Goal: Transaction & Acquisition: Book appointment/travel/reservation

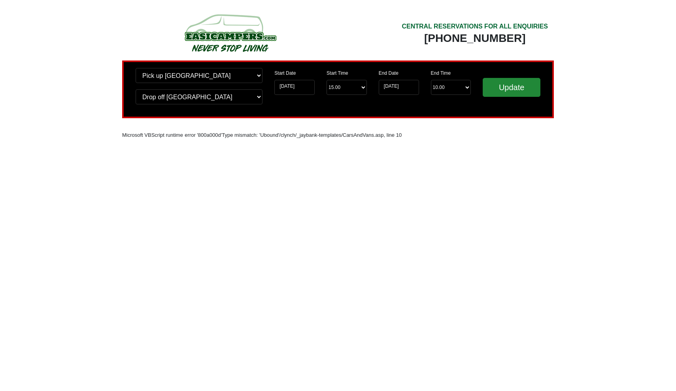
click at [510, 85] on input "Update" at bounding box center [512, 87] width 58 height 19
click at [295, 91] on input "[DATE]" at bounding box center [294, 87] width 40 height 15
click at [312, 89] on input "[DATE]" at bounding box center [294, 87] width 40 height 15
click at [301, 88] on input "[DATE]" at bounding box center [294, 87] width 40 height 15
select select "17.00"
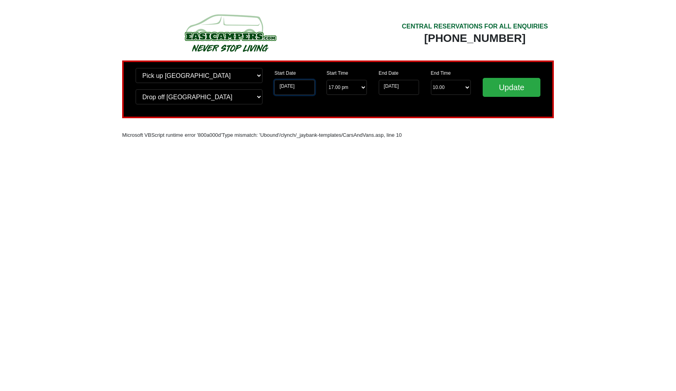
click at [303, 88] on input "[DATE]" at bounding box center [294, 87] width 40 height 15
click at [282, 86] on input "[DATE]" at bounding box center [294, 87] width 40 height 15
click at [286, 88] on input "23-09-2025" at bounding box center [294, 87] width 40 height 15
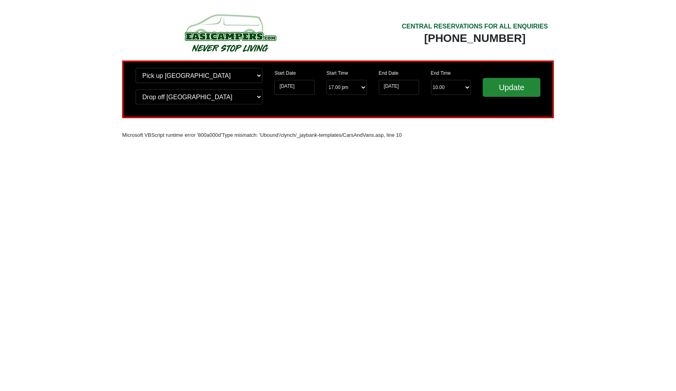
click at [505, 91] on input "Update" at bounding box center [512, 87] width 58 height 19
click at [297, 84] on input "[DATE]" at bounding box center [294, 87] width 40 height 15
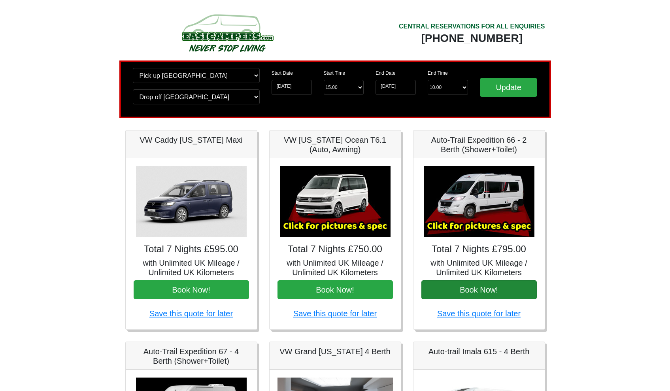
click at [469, 292] on button "Book Now!" at bounding box center [479, 289] width 115 height 19
click at [468, 216] on img at bounding box center [479, 201] width 111 height 71
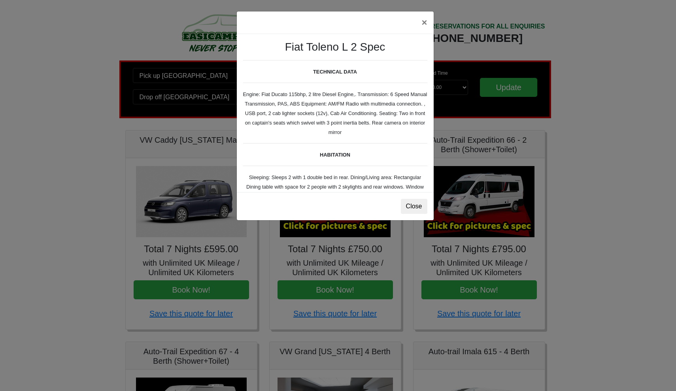
drag, startPoint x: 247, startPoint y: 95, endPoint x: 377, endPoint y: 131, distance: 134.4
click at [377, 131] on div "Fiat Toleno L 2 Spec TECHNICAL DATA Engine: Fiat Ducato 115bhp, 2 litre Diesel …" at bounding box center [335, 113] width 197 height 158
copy small "Engine: Fiat Ducato 115bhp, 2 litre Diesel Engine,. Transmission: 6 Speed Manua…"
drag, startPoint x: 284, startPoint y: 49, endPoint x: 380, endPoint y: 52, distance: 96.6
click at [380, 52] on h3 "Fiat Toleno L 2 Spec" at bounding box center [335, 46] width 184 height 13
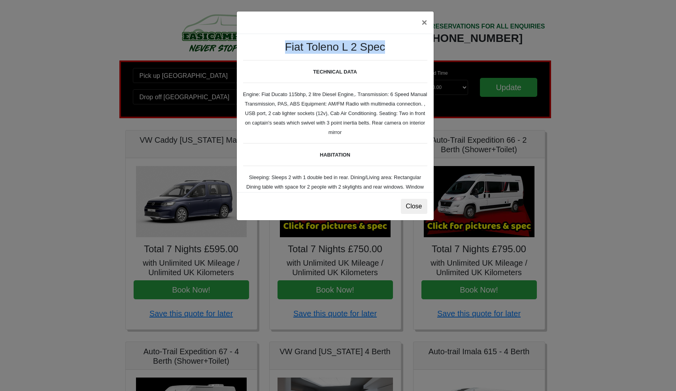
copy h3 "Fiat Toleno L 2 Spec"
click at [426, 24] on button "×" at bounding box center [424, 22] width 18 height 22
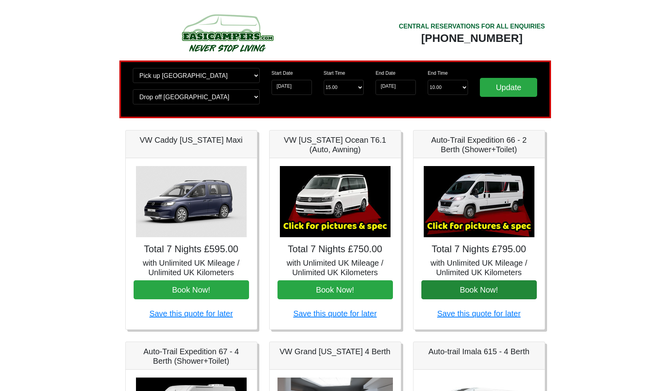
click at [462, 292] on button "Book Now!" at bounding box center [479, 289] width 115 height 19
click at [461, 216] on img at bounding box center [479, 201] width 111 height 71
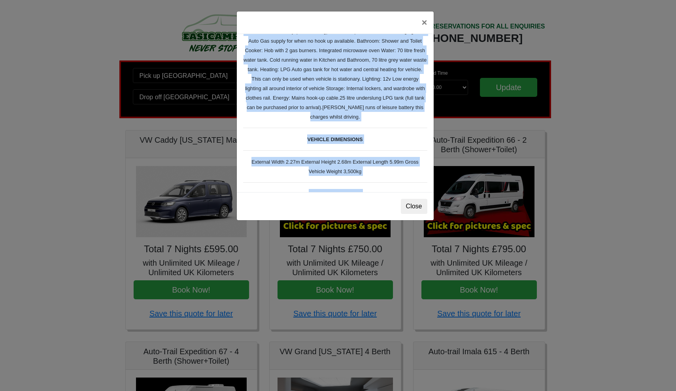
scroll to position [192, 0]
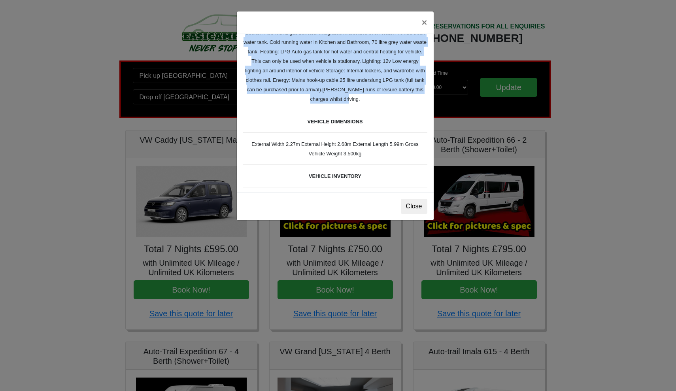
drag, startPoint x: 259, startPoint y: 70, endPoint x: 365, endPoint y: 111, distance: 113.6
click at [365, 111] on div "Fiat Toleno L 2 Spec TECHNICAL DATA Engine: Fiat Ducato 115bhp, 2 litre Diesel …" at bounding box center [335, 113] width 197 height 158
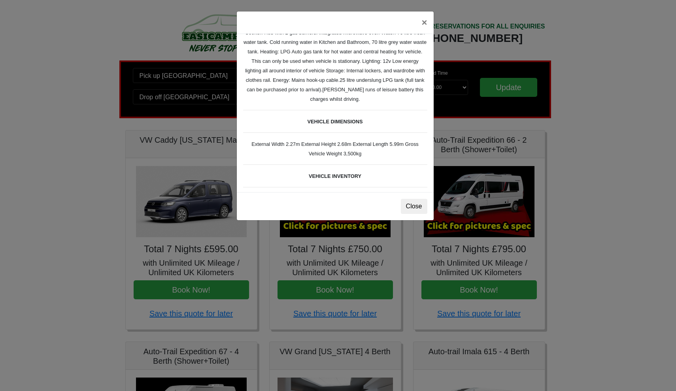
click at [347, 146] on div "Fiat Toleno L 2 Spec TECHNICAL DATA Engine: Fiat Ducato 115bhp, 2 litre Diesel …" at bounding box center [335, 113] width 197 height 158
drag, startPoint x: 246, startPoint y: 153, endPoint x: 366, endPoint y: 161, distance: 120.5
click at [366, 161] on div "Fiat Toleno L 2 Spec TECHNICAL DATA Engine: Fiat Ducato 115bhp, 2 litre Diesel …" at bounding box center [335, 113] width 197 height 158
copy small "External Width 2.27m External Height 2.68m External Length 5.99m Gross Vehicle …"
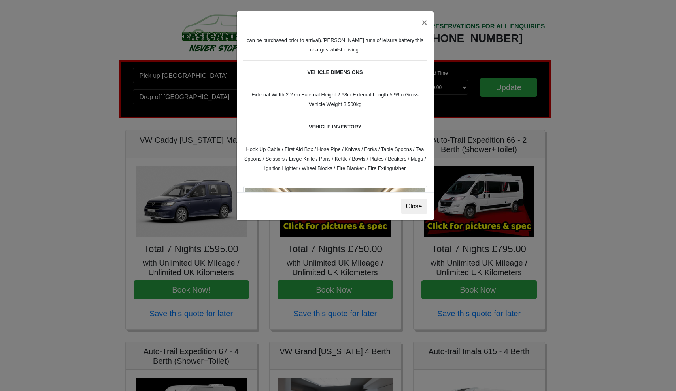
scroll to position [282, 0]
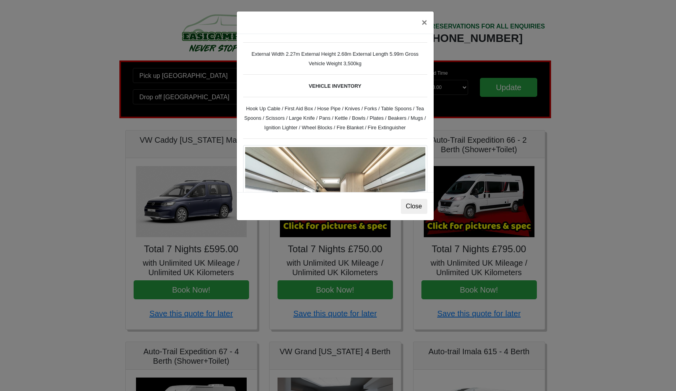
drag, startPoint x: 244, startPoint y: 119, endPoint x: 419, endPoint y: 139, distance: 176.0
click at [419, 139] on div "Fiat Toleno L 2 Spec TECHNICAL DATA Engine: Fiat Ducato 115bhp, 2 litre Diesel …" at bounding box center [335, 113] width 197 height 158
copy small "Hook Up Cable / First Aid Box / Hose Pipe / Knives / Forks / Table Spoons / Tea…"
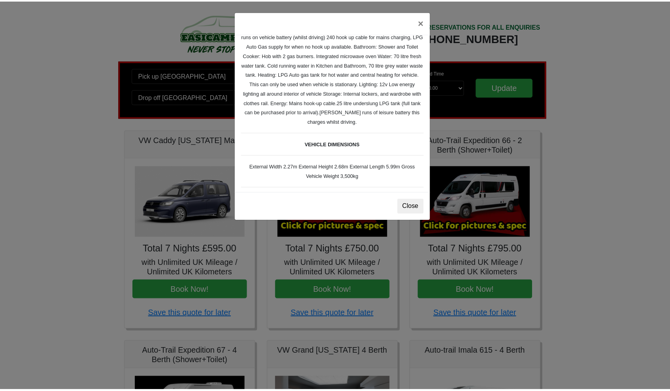
scroll to position [116, 0]
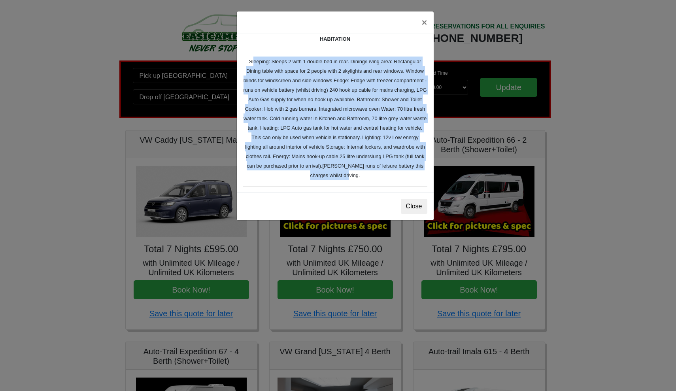
drag, startPoint x: 257, startPoint y: 59, endPoint x: 368, endPoint y: 181, distance: 164.6
click at [368, 181] on div "Fiat Toleno L 2 Spec TECHNICAL DATA Engine: Fiat Ducato 115bhp, 2 litre Diesel …" at bounding box center [335, 113] width 197 height 158
copy small "Sleeping: Sleeps 2 with 1 double bed in rear. Dining/Living area: Rectangular D…"
click at [415, 204] on button "Close" at bounding box center [414, 206] width 26 height 15
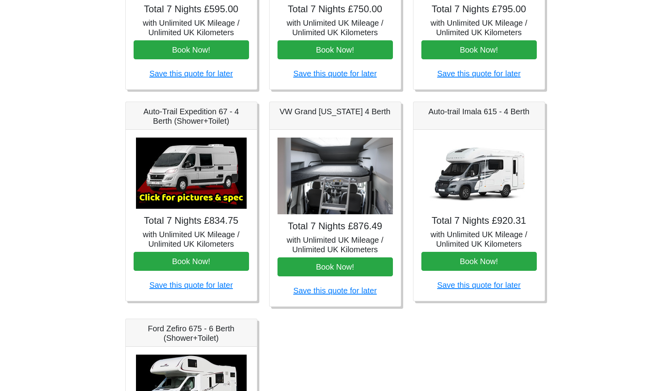
scroll to position [0, 0]
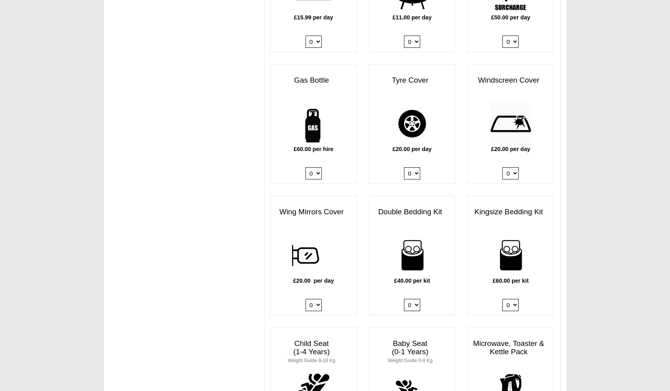
scroll to position [513, 0]
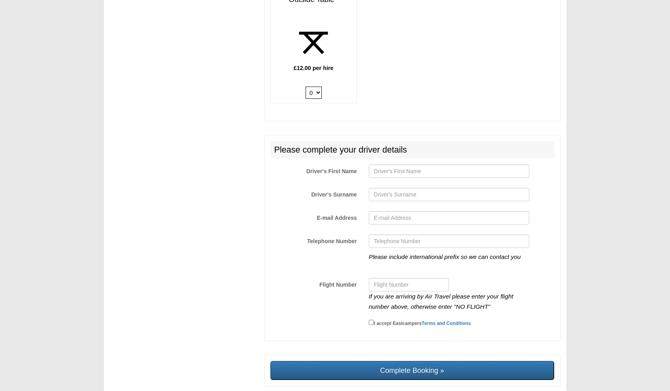
scroll to position [275, 0]
